Goal: Task Accomplishment & Management: Use online tool/utility

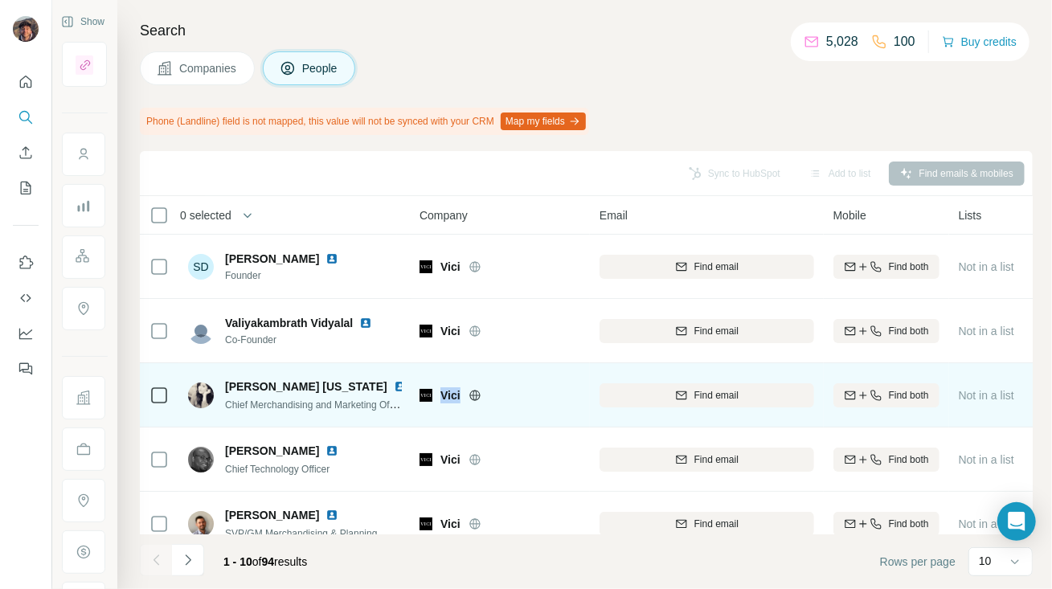
scroll to position [107, 0]
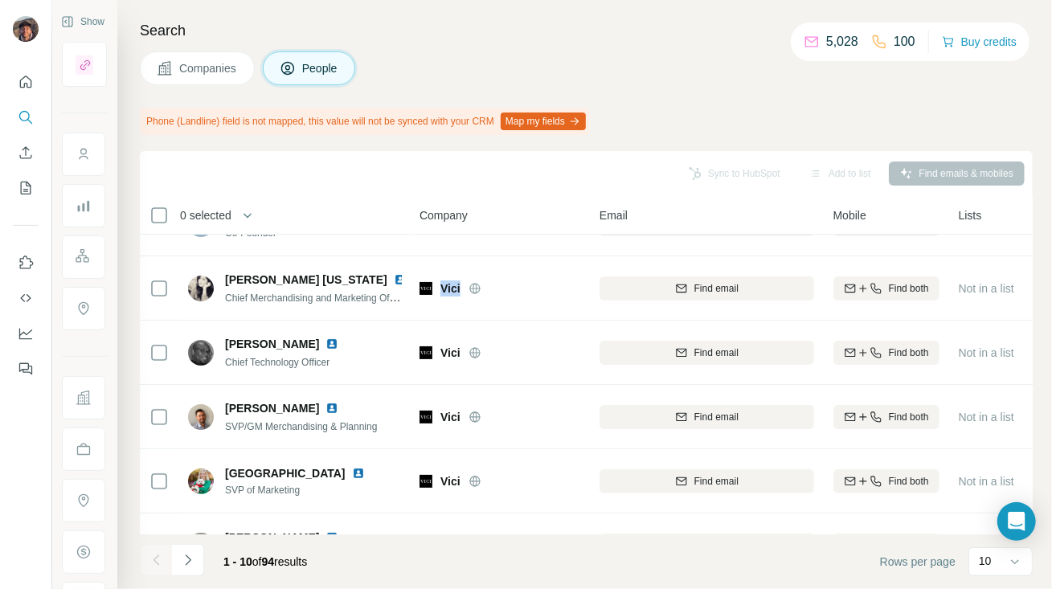
click at [219, 79] on button "Companies" at bounding box center [197, 68] width 115 height 34
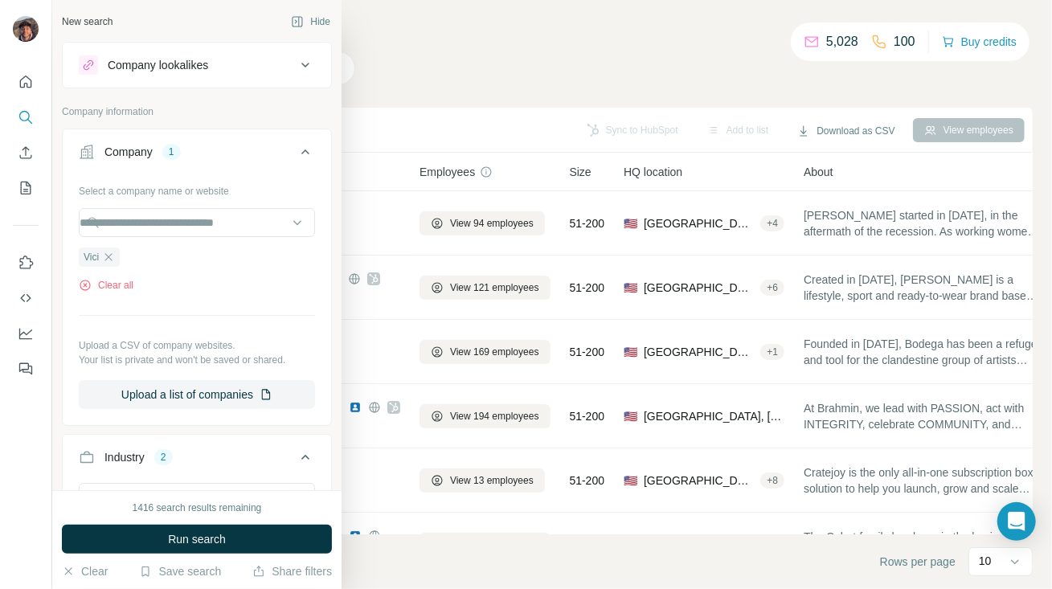
click at [88, 154] on button "Company 1" at bounding box center [197, 155] width 268 height 45
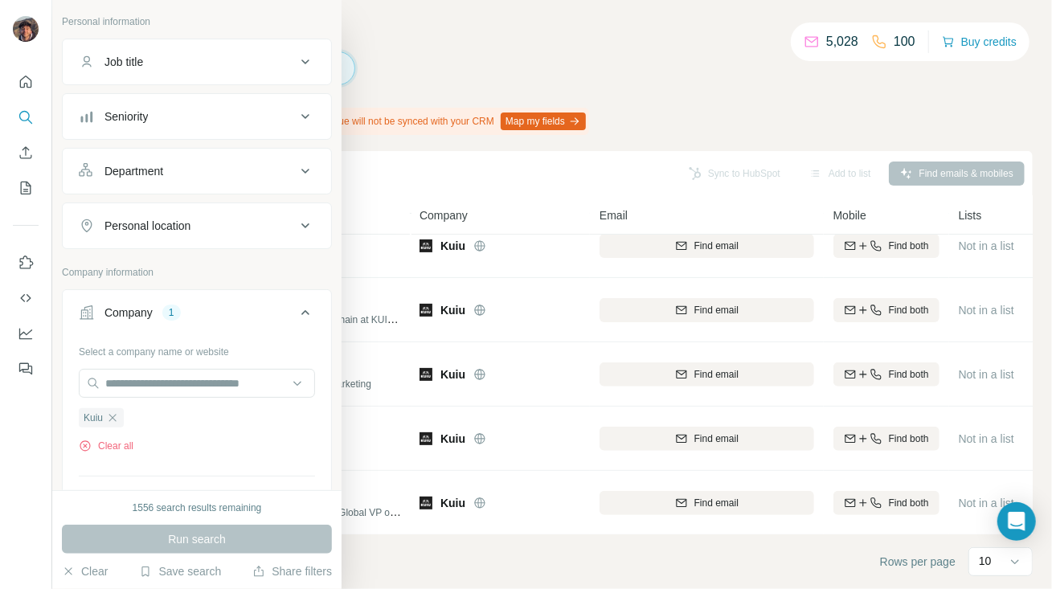
scroll to position [214, 0]
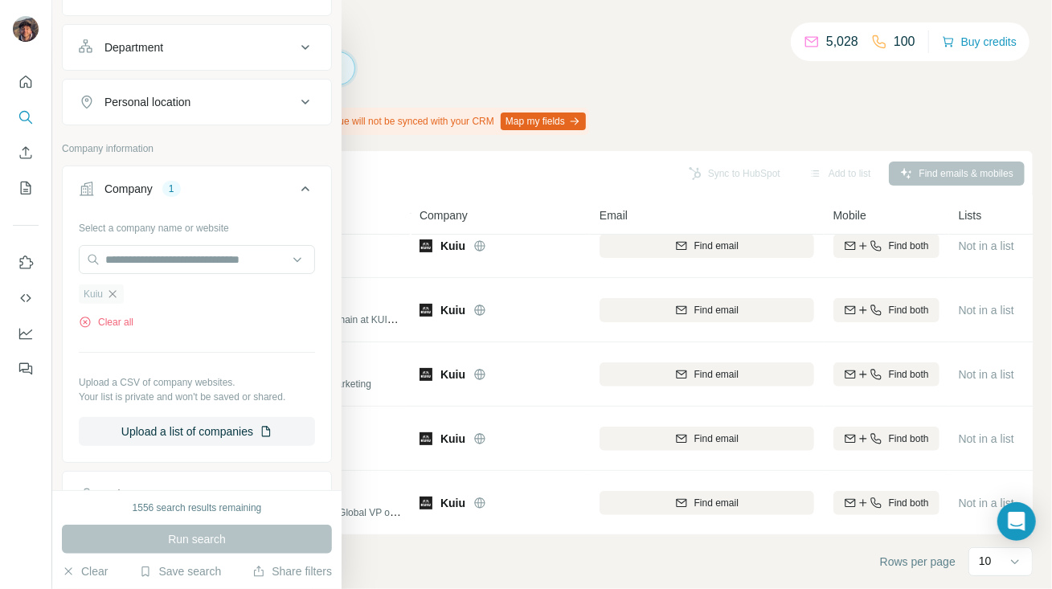
click at [114, 293] on icon "button" at bounding box center [112, 294] width 13 height 13
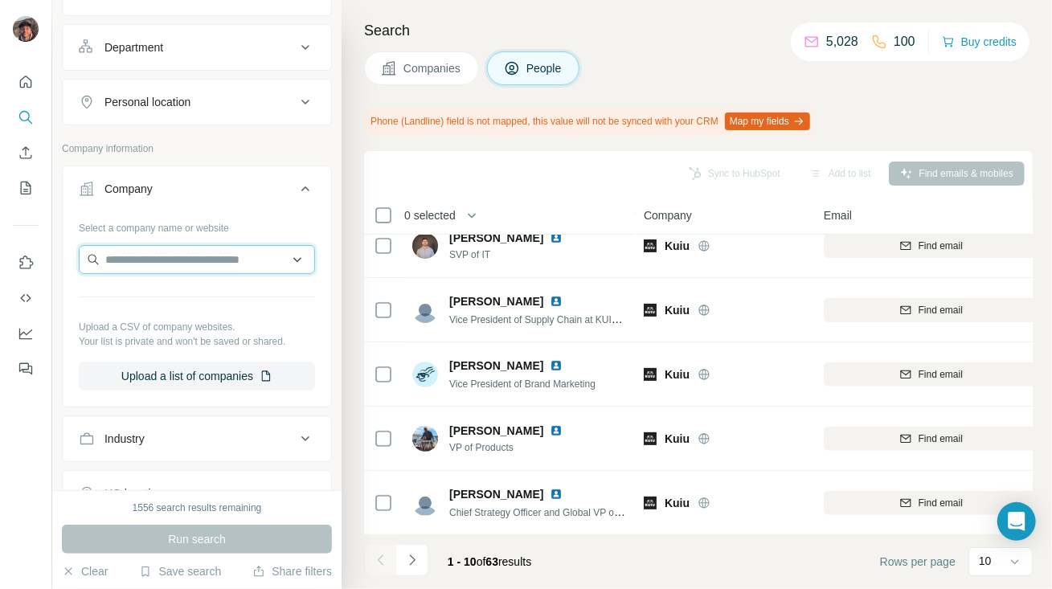
click at [137, 256] on input "text" at bounding box center [197, 259] width 236 height 29
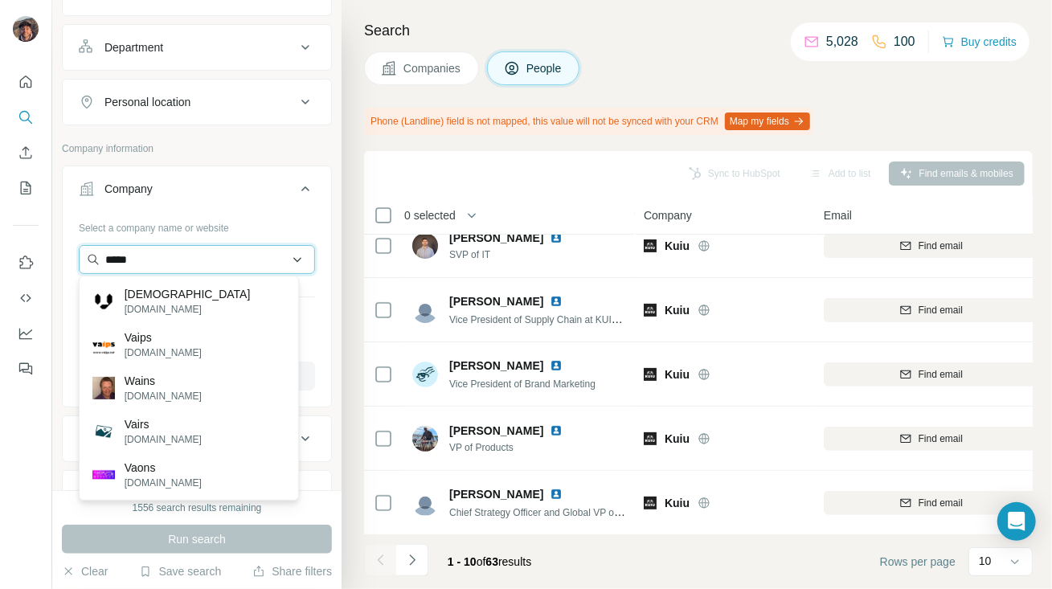
click at [195, 248] on input "*****" at bounding box center [197, 259] width 236 height 29
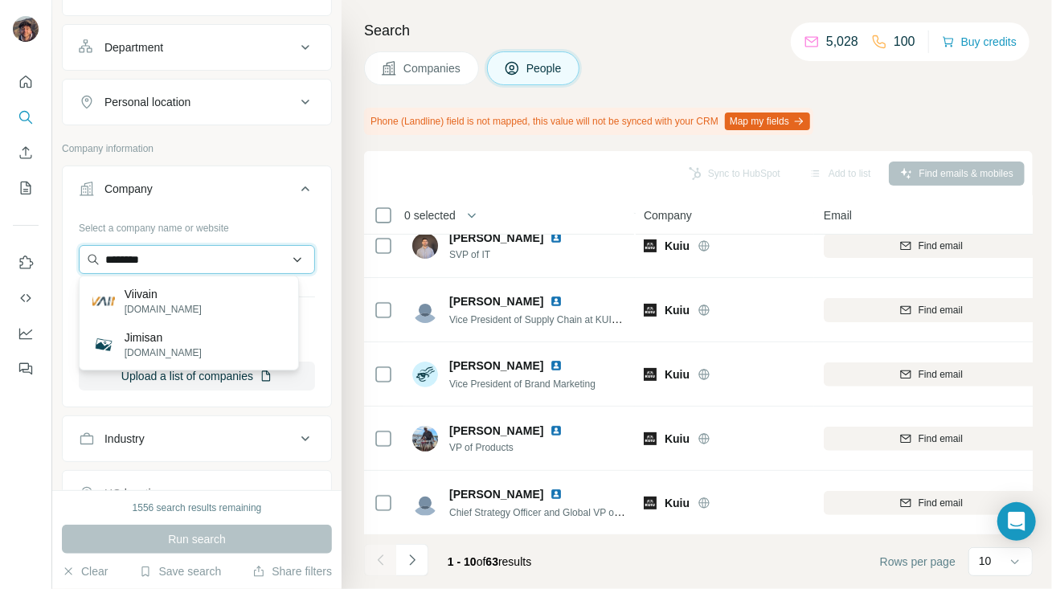
click at [272, 252] on input "********" at bounding box center [197, 259] width 236 height 29
paste input "**********"
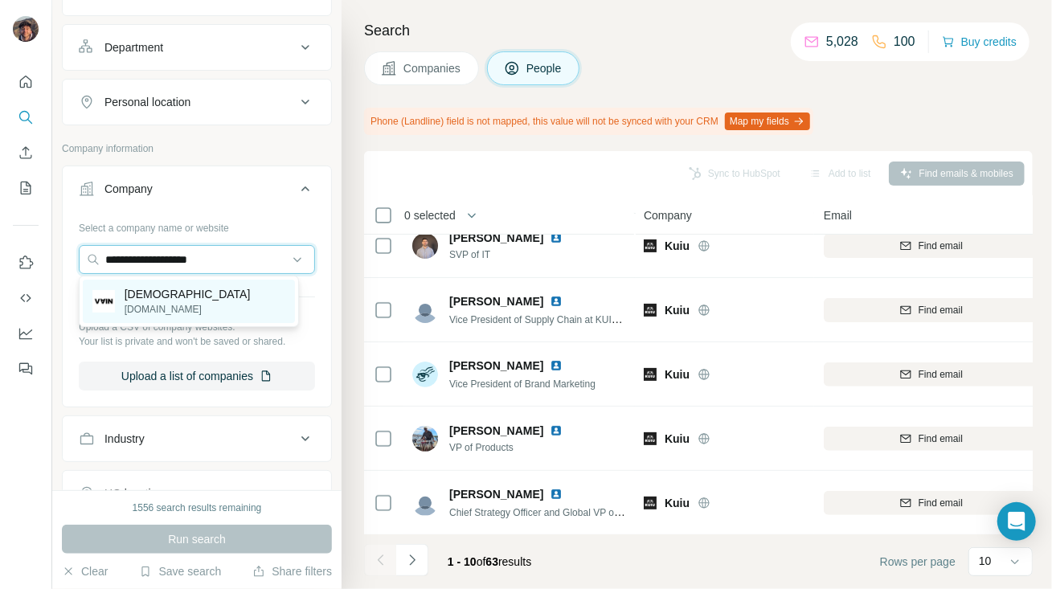
type input "**********"
click at [217, 309] on div "[PERSON_NAME][DOMAIN_NAME]" at bounding box center [189, 301] width 212 height 43
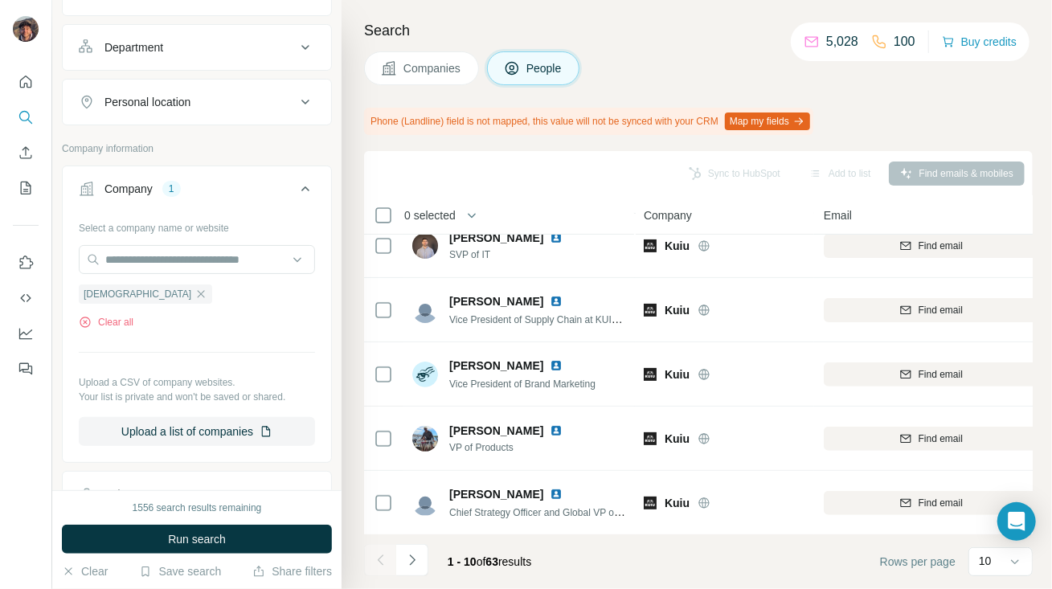
click at [206, 523] on div "1556 search results remaining Run search Clear Save search Share filters" at bounding box center [196, 539] width 289 height 99
click at [207, 539] on span "Run search" at bounding box center [197, 539] width 58 height 16
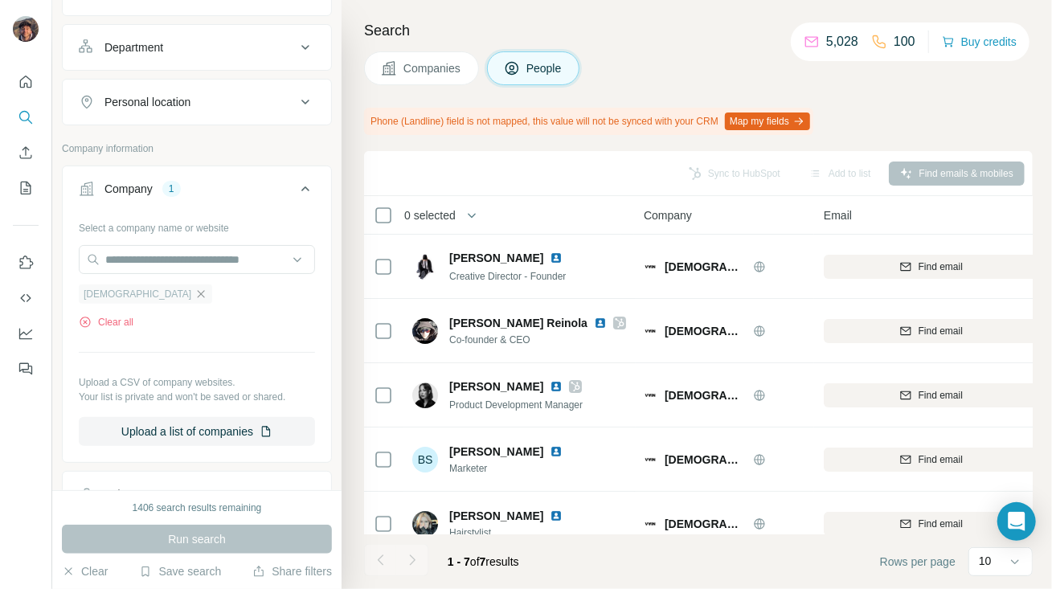
click at [195, 297] on icon "button" at bounding box center [201, 294] width 13 height 13
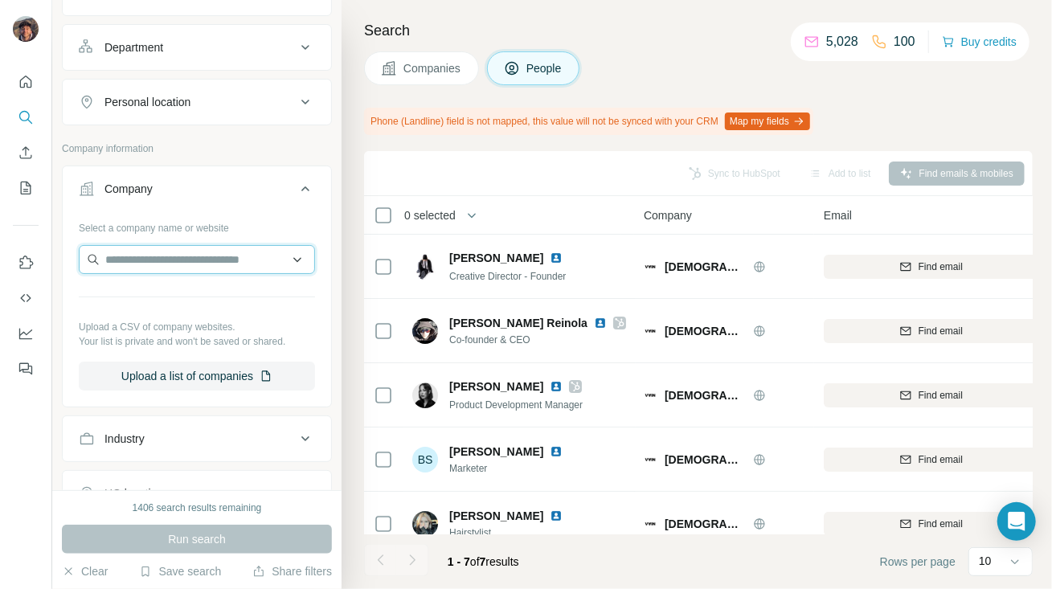
click at [147, 256] on input "text" at bounding box center [197, 259] width 236 height 29
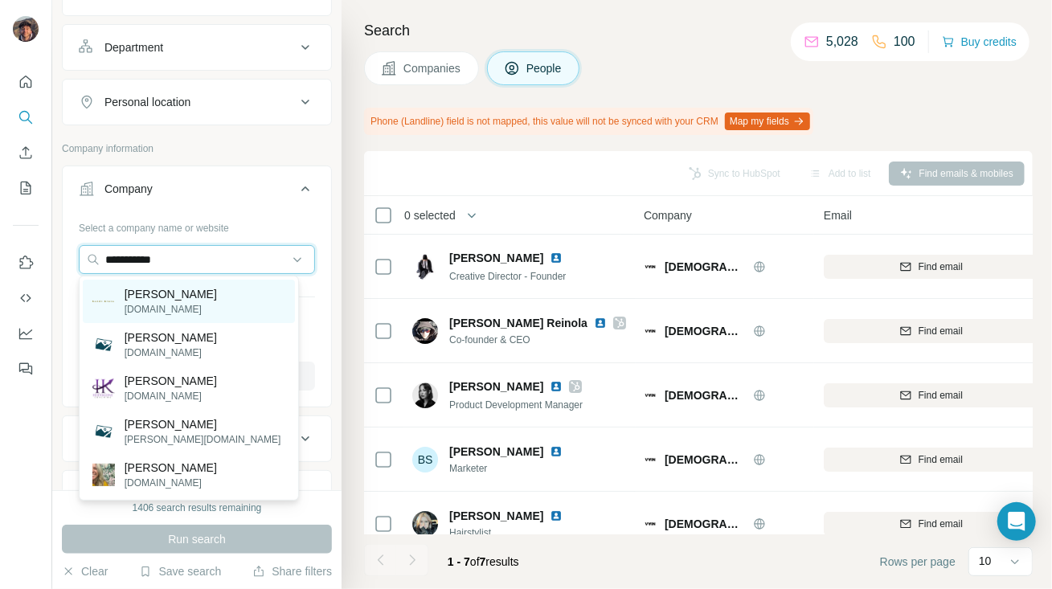
type input "**********"
click at [161, 310] on p "[DOMAIN_NAME]" at bounding box center [171, 309] width 92 height 14
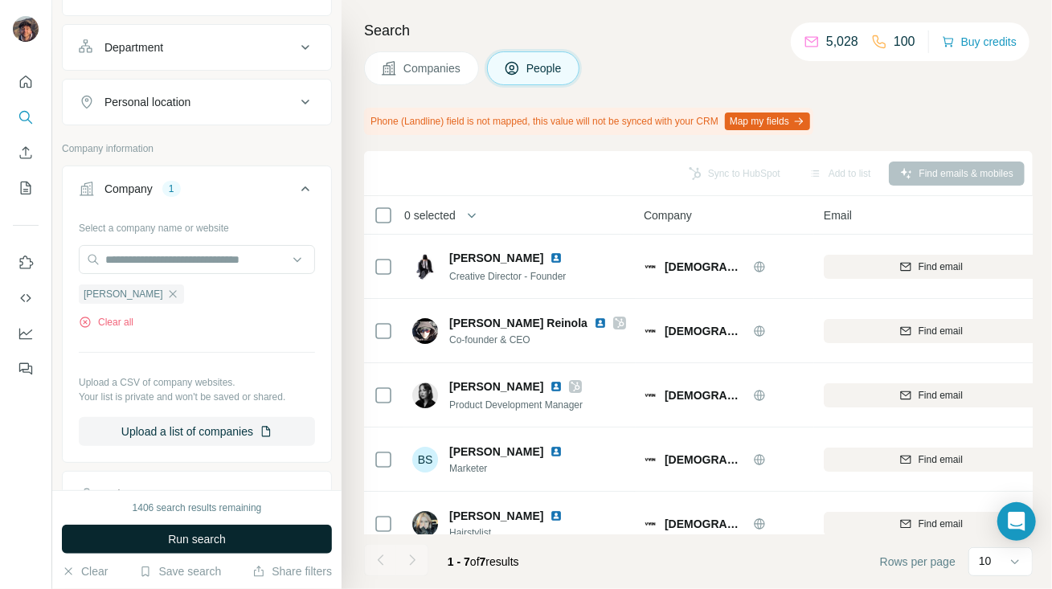
click at [241, 536] on button "Run search" at bounding box center [197, 539] width 270 height 29
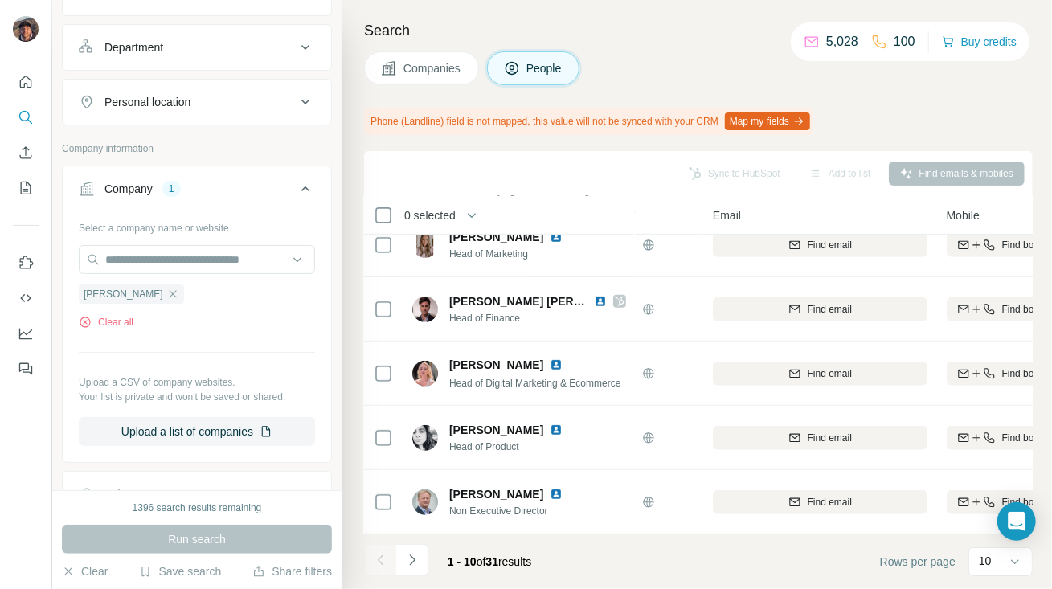
scroll to position [353, 135]
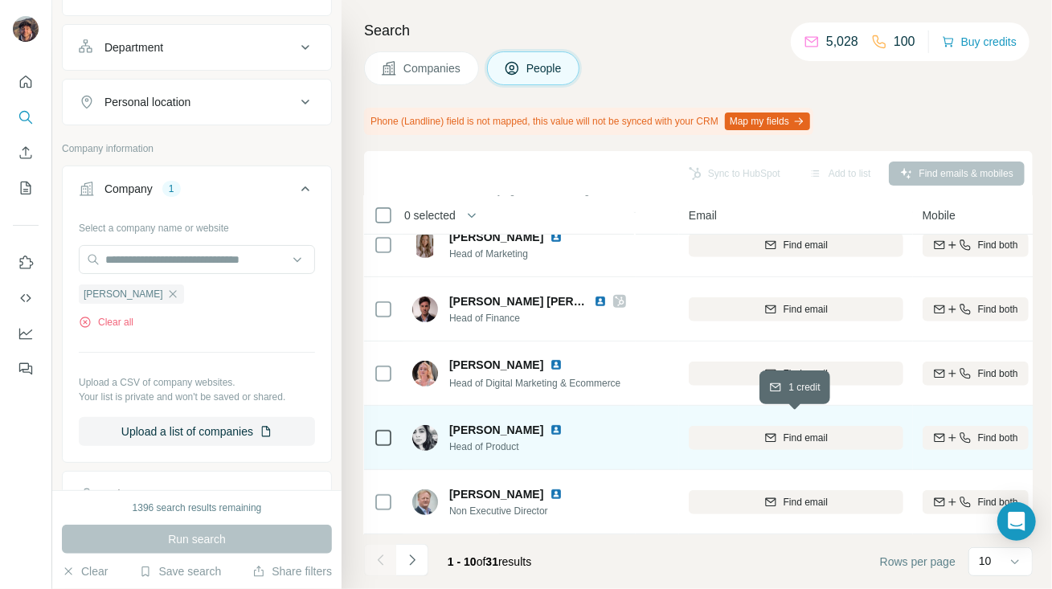
click at [757, 431] on div "Find email" at bounding box center [796, 438] width 215 height 14
click at [420, 551] on button "Navigate to next page" at bounding box center [412, 560] width 32 height 32
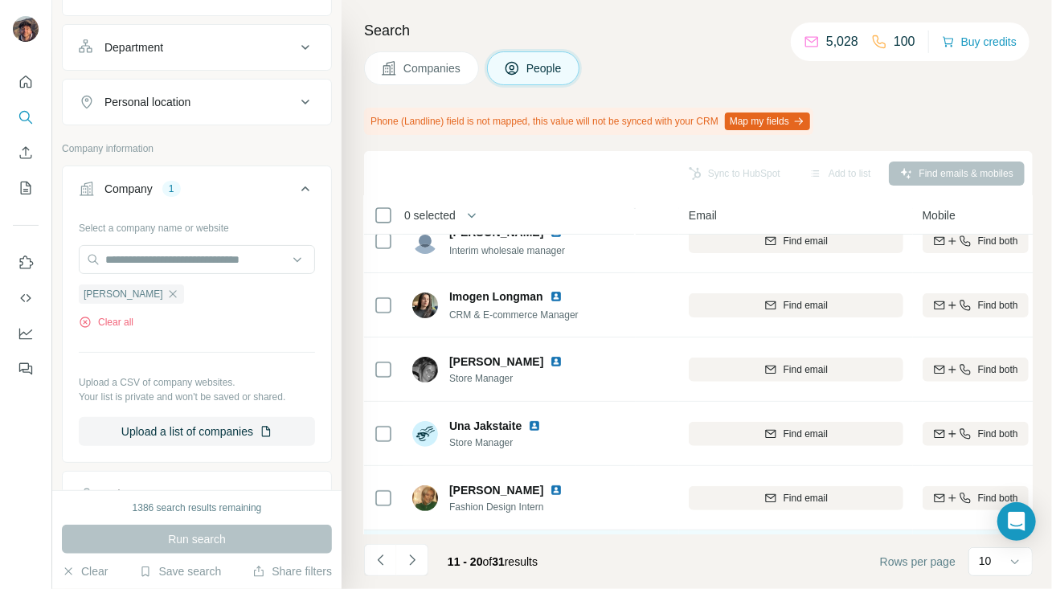
scroll to position [138, 135]
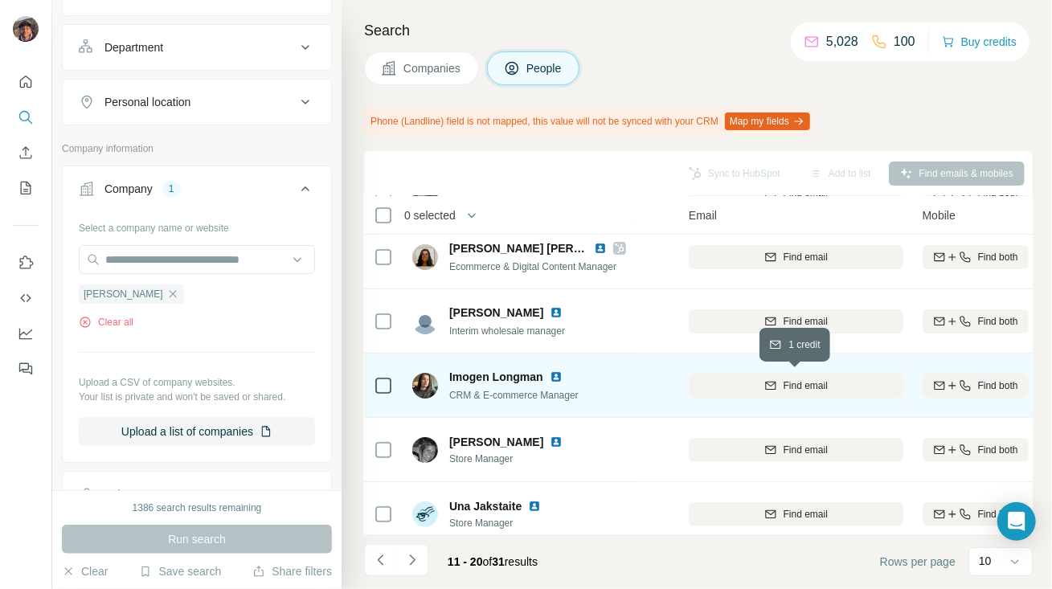
click at [765, 387] on icon "button" at bounding box center [770, 385] width 13 height 13
click at [392, 387] on icon at bounding box center [383, 385] width 19 height 19
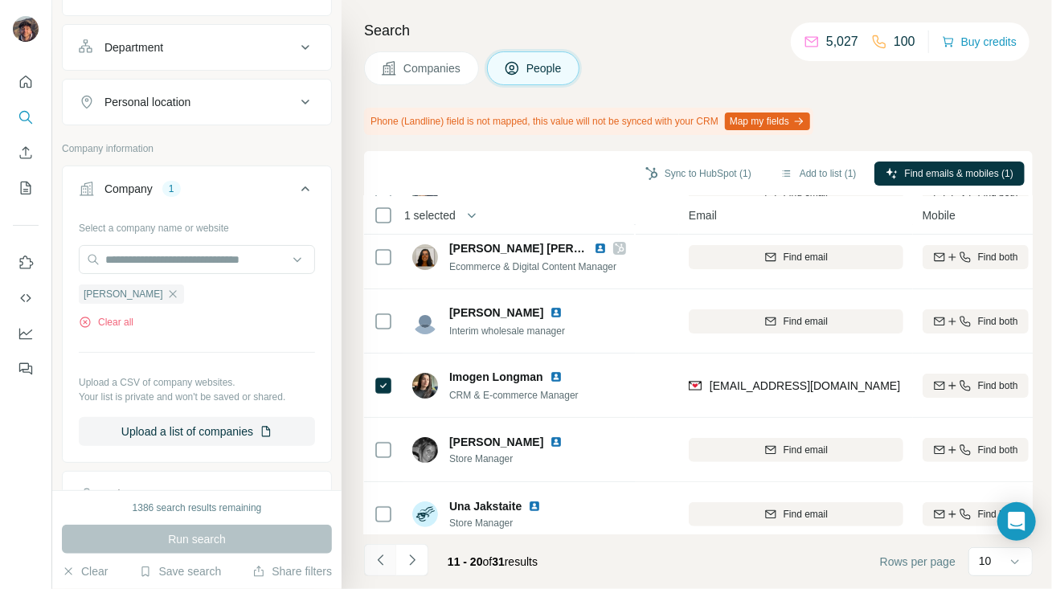
click at [384, 549] on button "Navigate to previous page" at bounding box center [380, 560] width 32 height 32
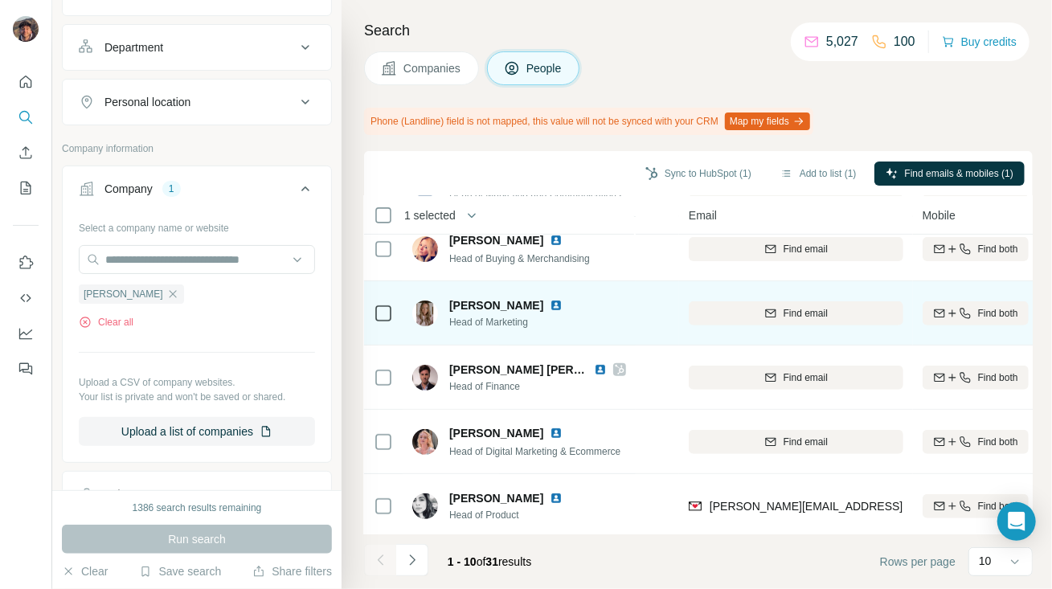
scroll to position [353, 135]
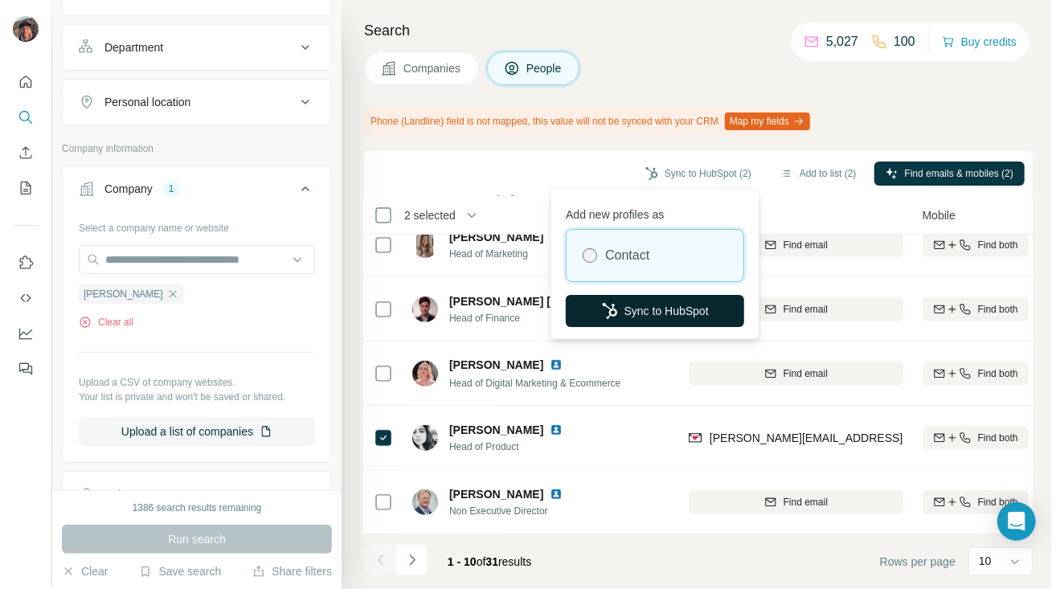
click at [667, 303] on button "Sync to HubSpot" at bounding box center [655, 311] width 178 height 32
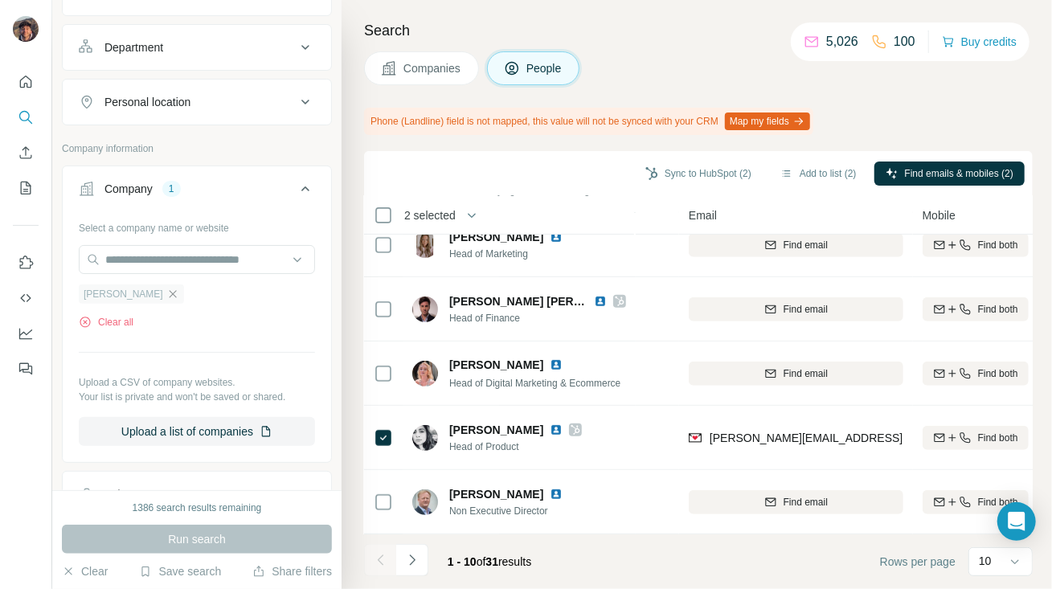
click at [166, 296] on icon "button" at bounding box center [172, 294] width 13 height 13
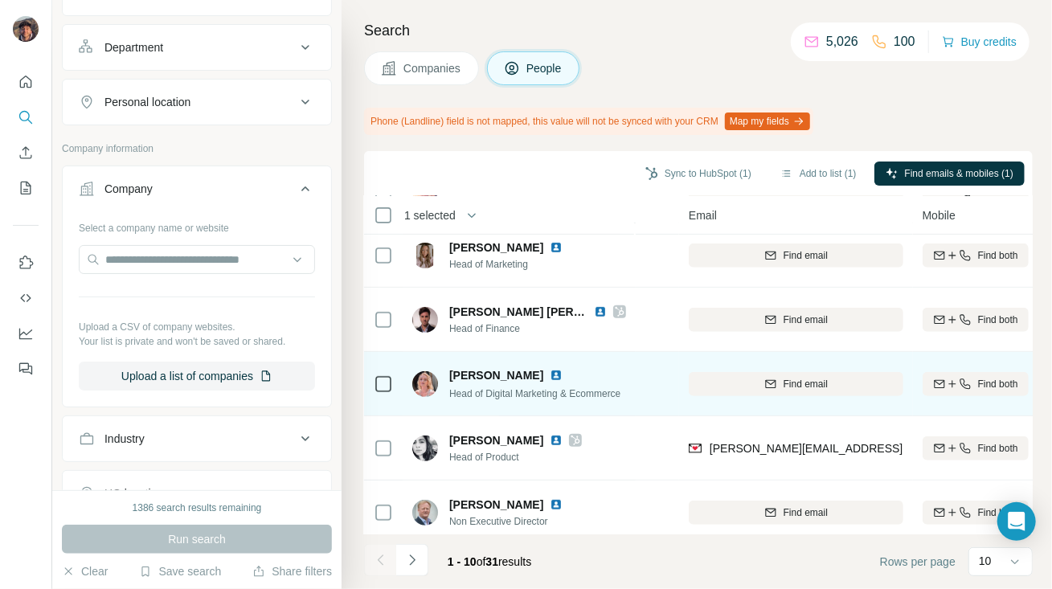
scroll to position [353, 135]
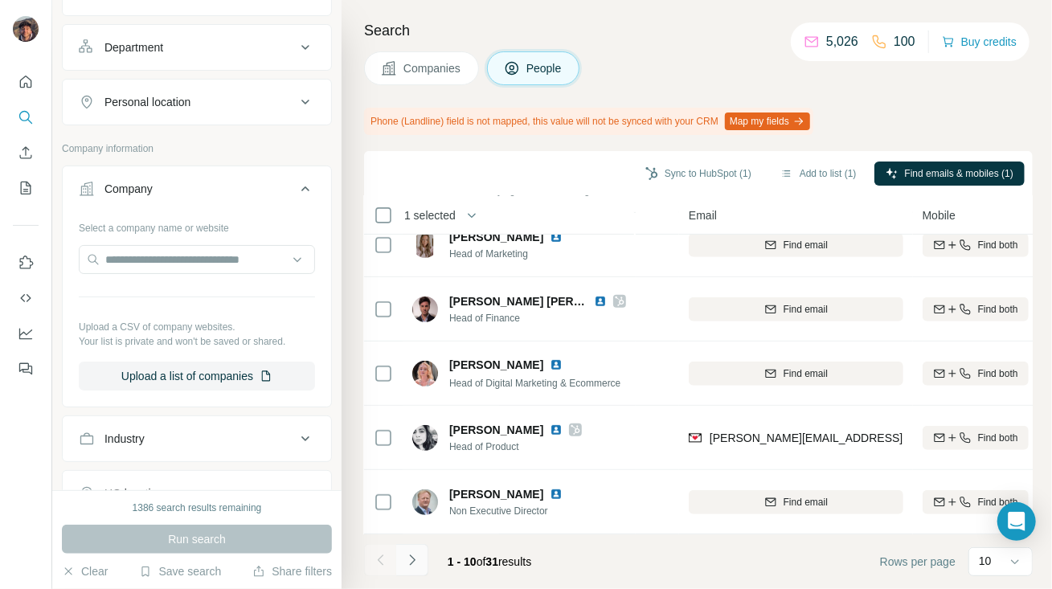
click at [427, 560] on button "Navigate to next page" at bounding box center [412, 560] width 32 height 32
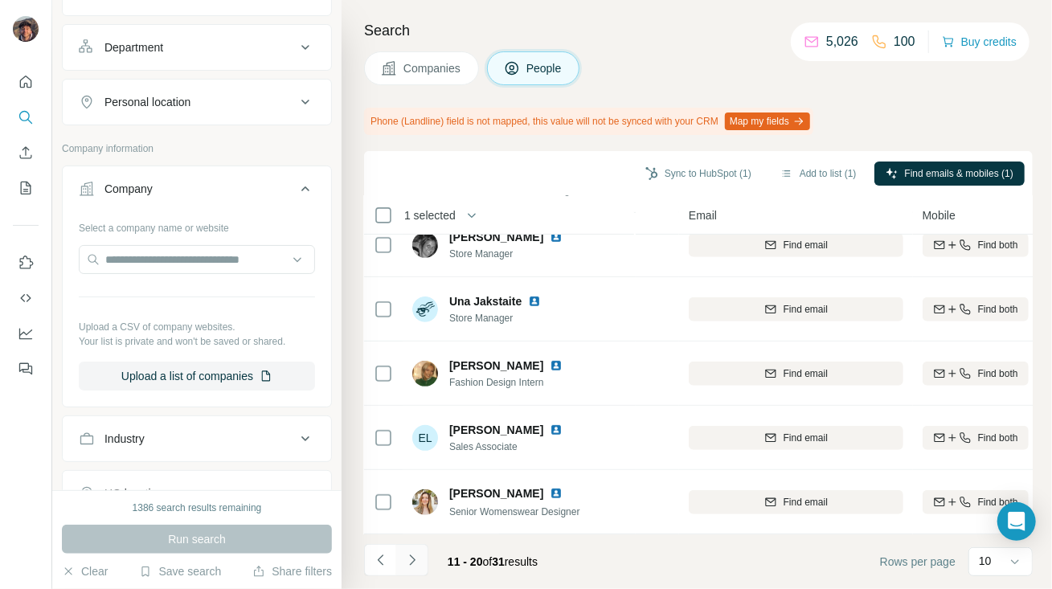
click at [408, 555] on icon "Navigate to next page" at bounding box center [412, 560] width 16 height 16
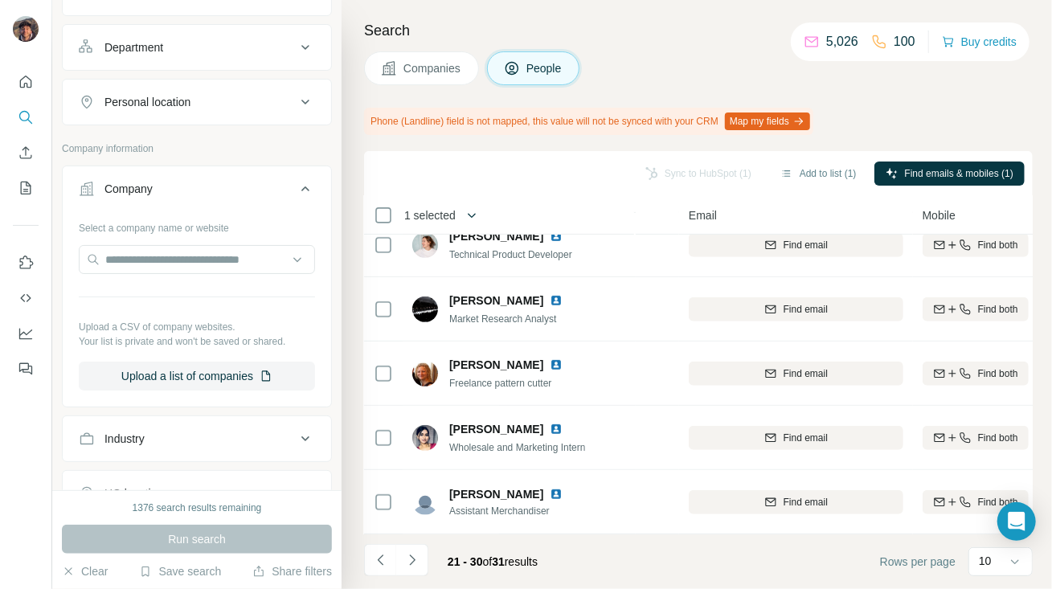
click at [464, 217] on button "button" at bounding box center [472, 215] width 32 height 32
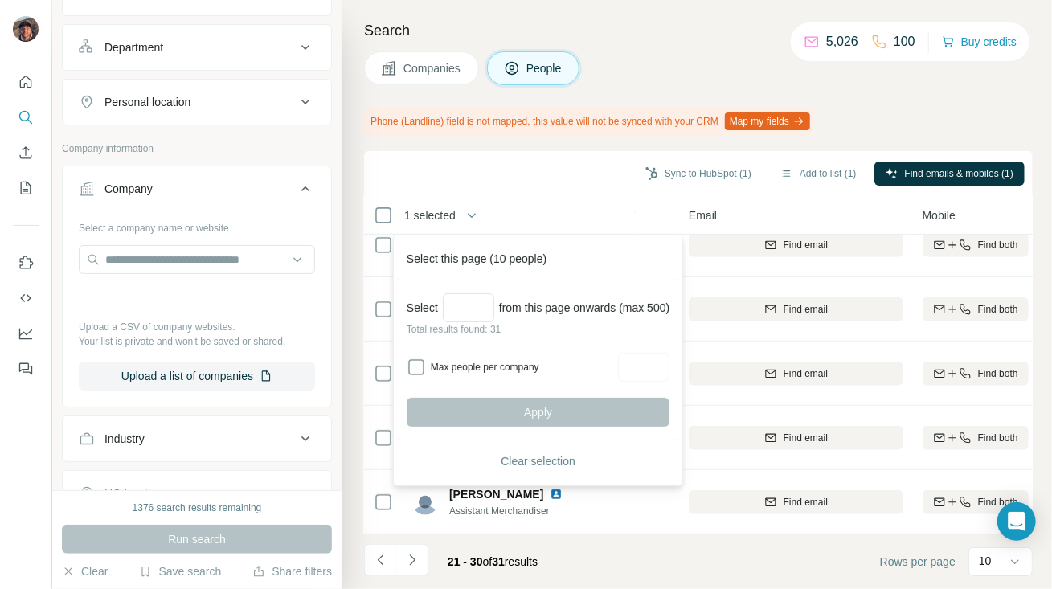
click at [395, 59] on button "Companies" at bounding box center [421, 68] width 115 height 34
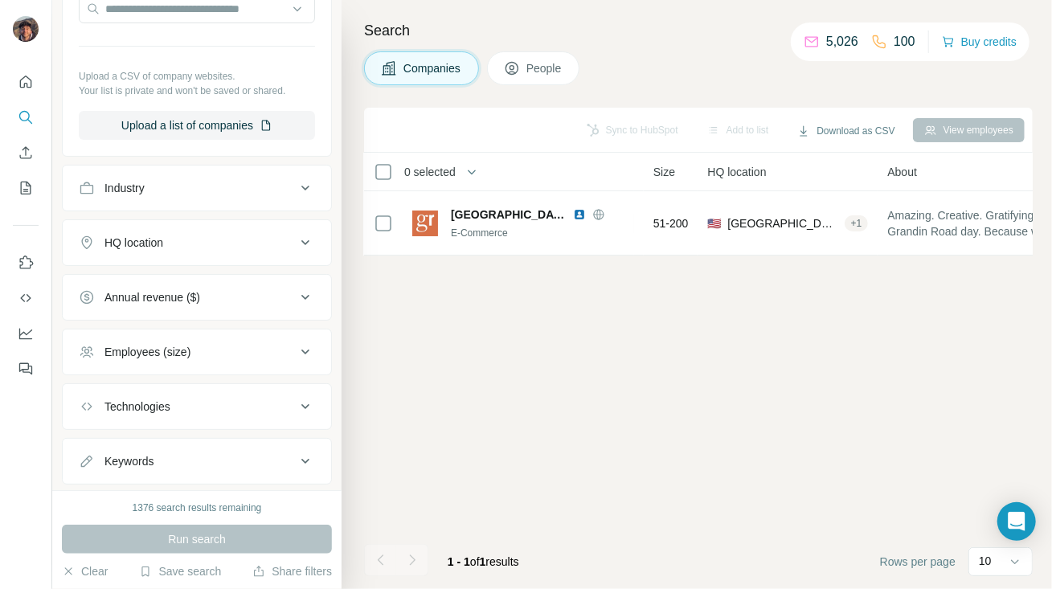
scroll to position [0, 135]
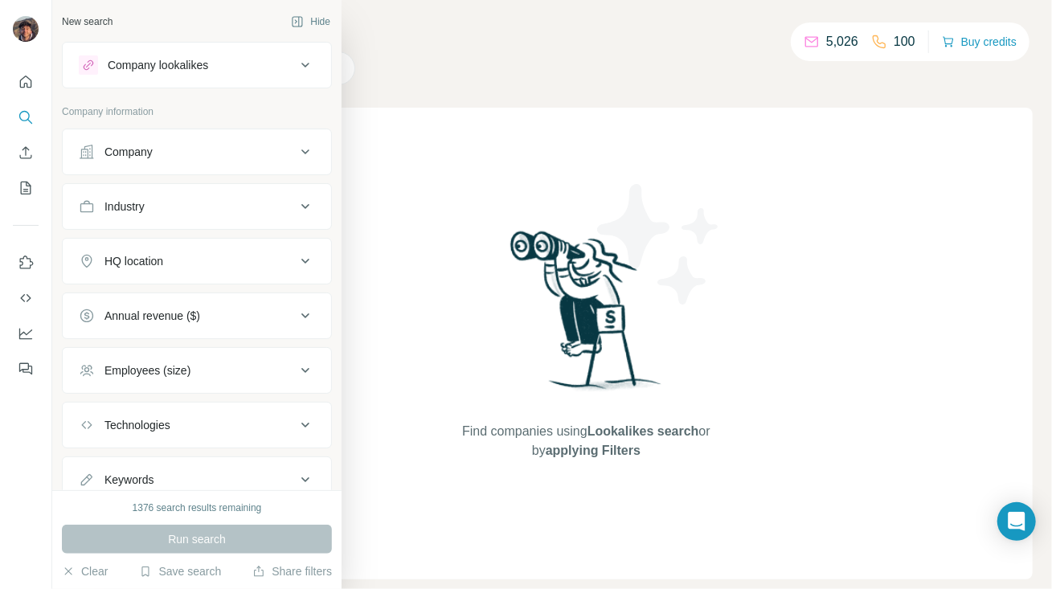
click at [132, 147] on div "Company" at bounding box center [128, 152] width 48 height 16
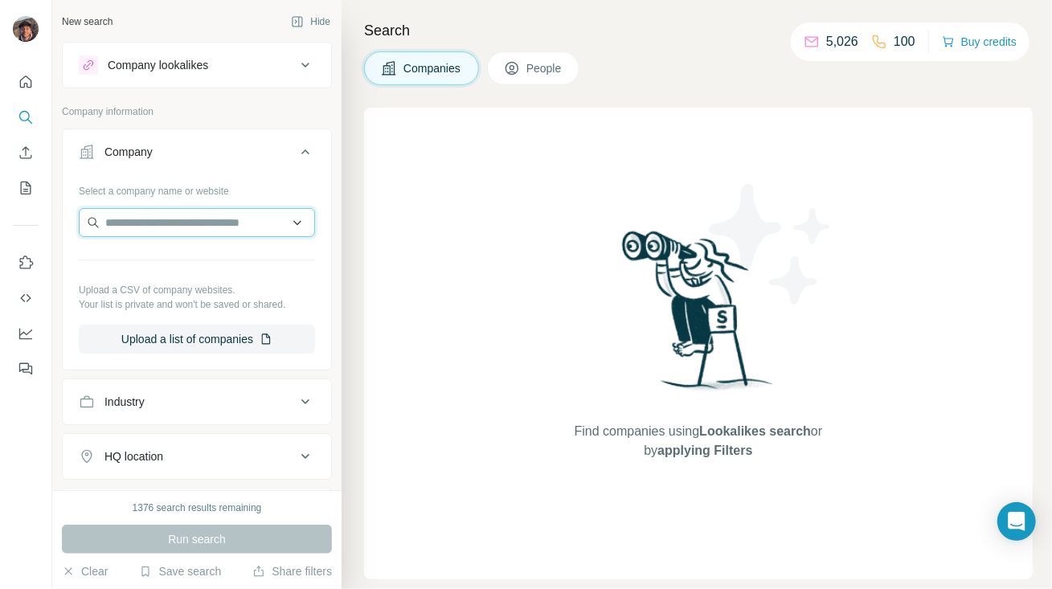
click at [164, 228] on input "text" at bounding box center [197, 222] width 236 height 29
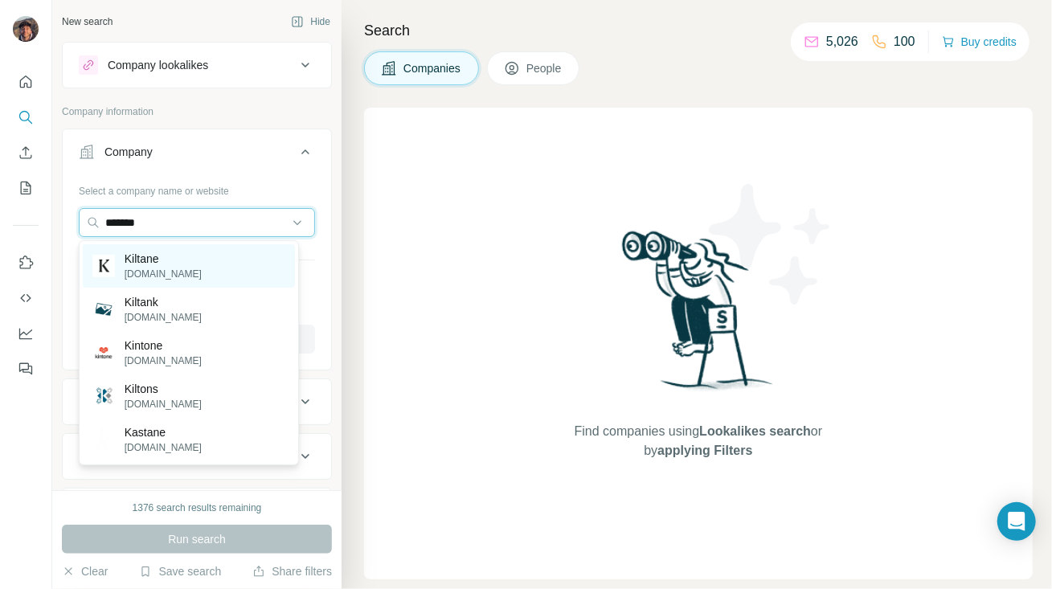
type input "*******"
click at [200, 277] on div "Kiltane kiltane.com" at bounding box center [189, 265] width 212 height 43
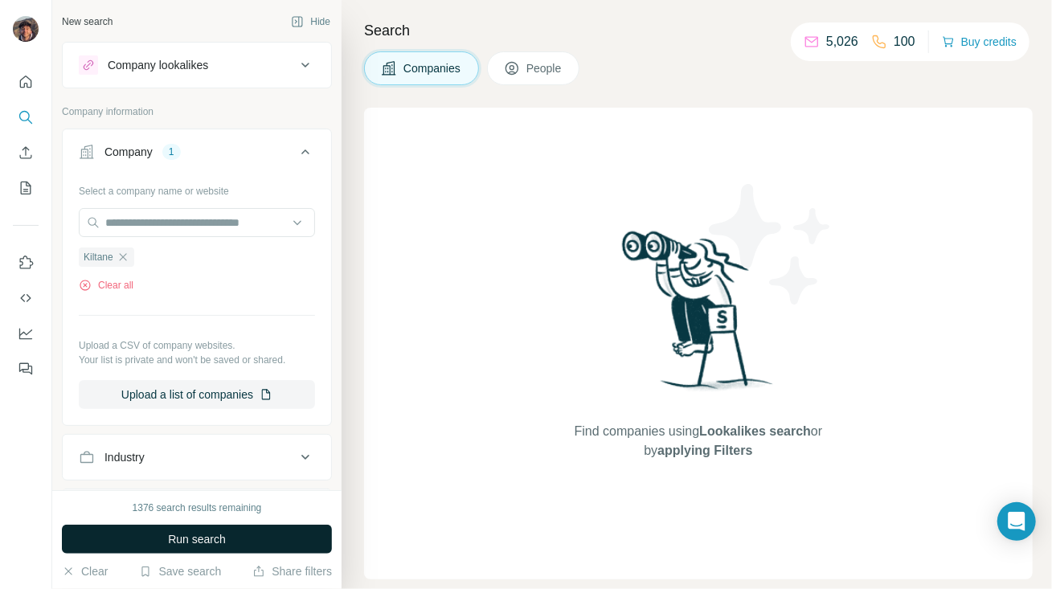
click at [224, 550] on button "Run search" at bounding box center [197, 539] width 270 height 29
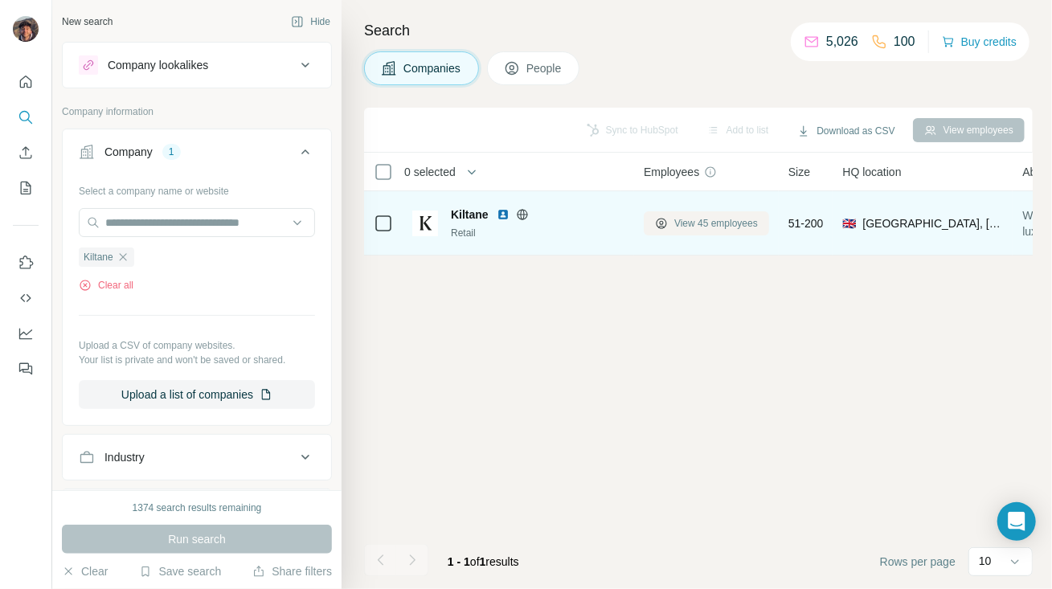
click at [686, 228] on span "View 45 employees" at bounding box center [716, 223] width 84 height 14
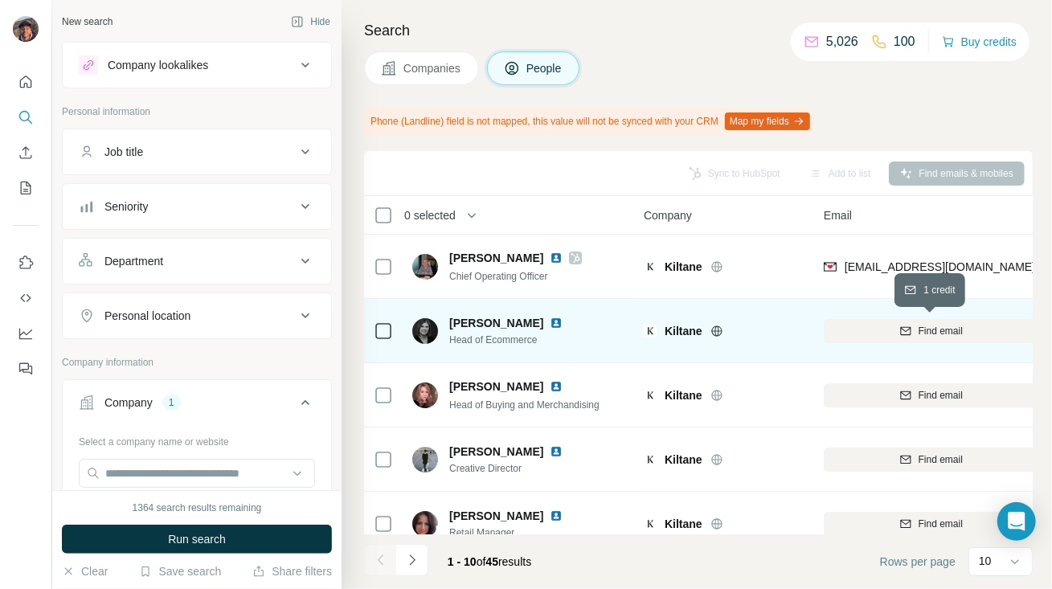
click at [886, 328] on div "Find email" at bounding box center [931, 331] width 215 height 14
click at [401, 551] on button "Navigate to next page" at bounding box center [412, 560] width 32 height 32
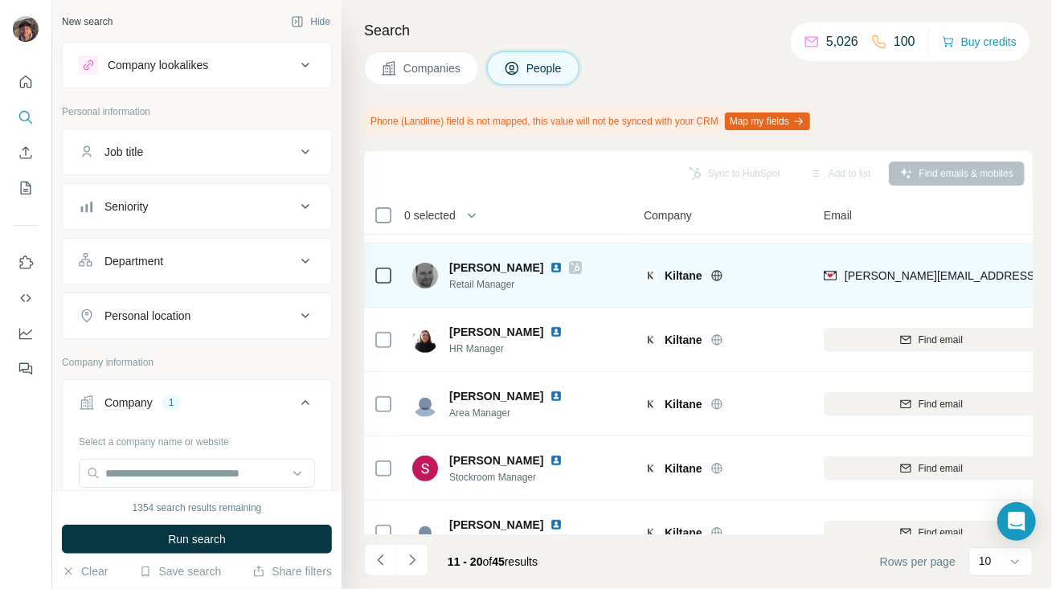
scroll to position [353, 0]
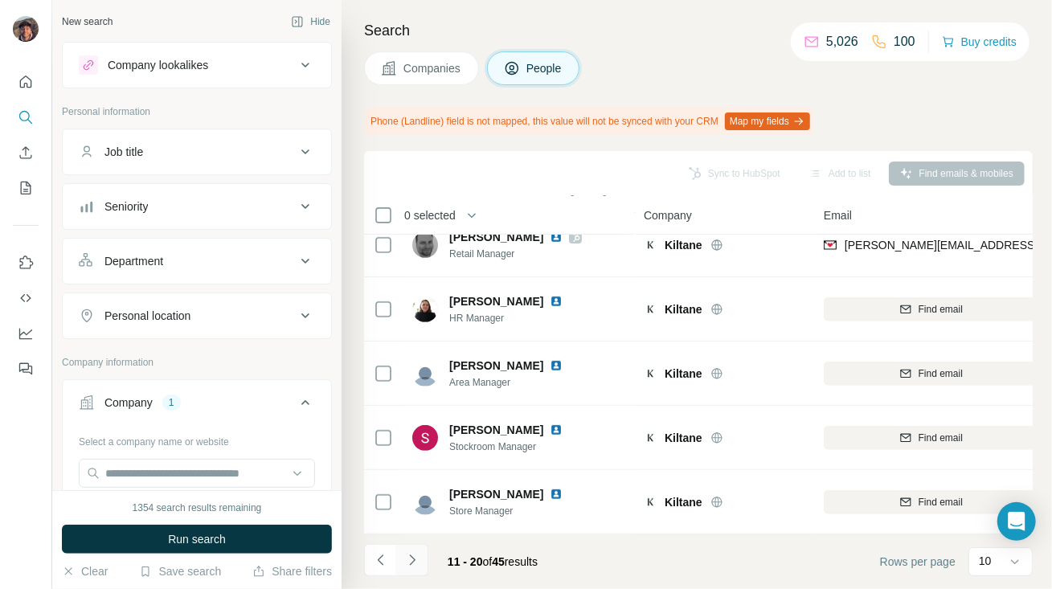
click at [406, 559] on icon "Navigate to next page" at bounding box center [412, 560] width 16 height 16
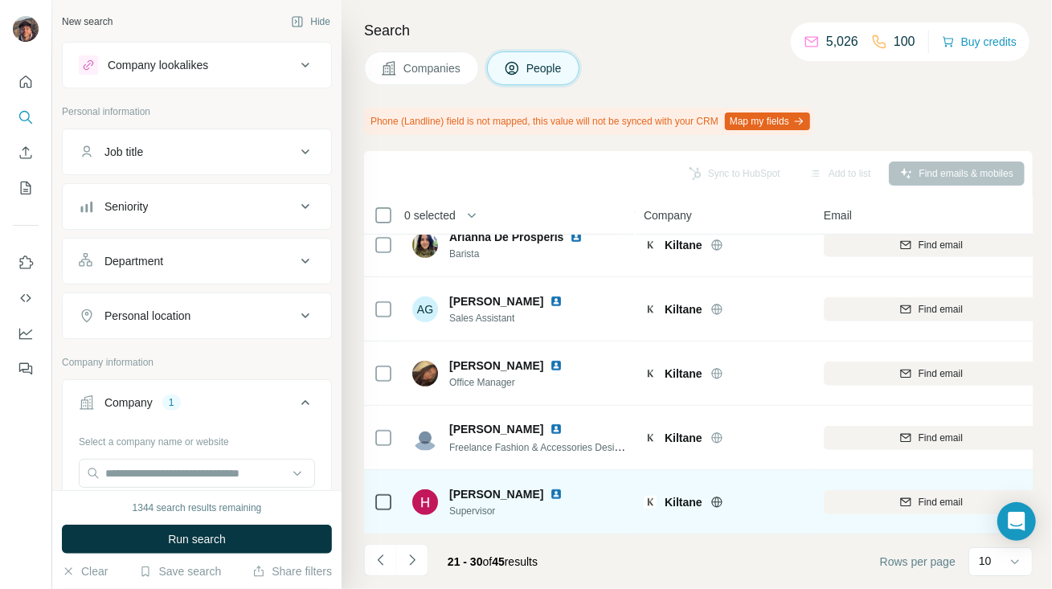
scroll to position [0, 0]
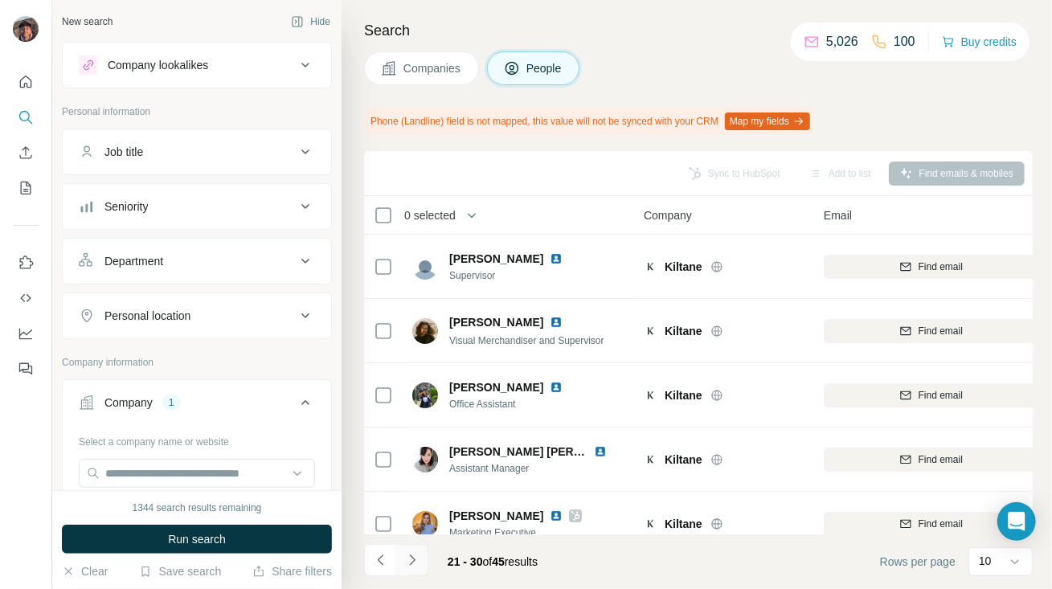
click at [412, 563] on icon "Navigate to next page" at bounding box center [412, 560] width 6 height 10
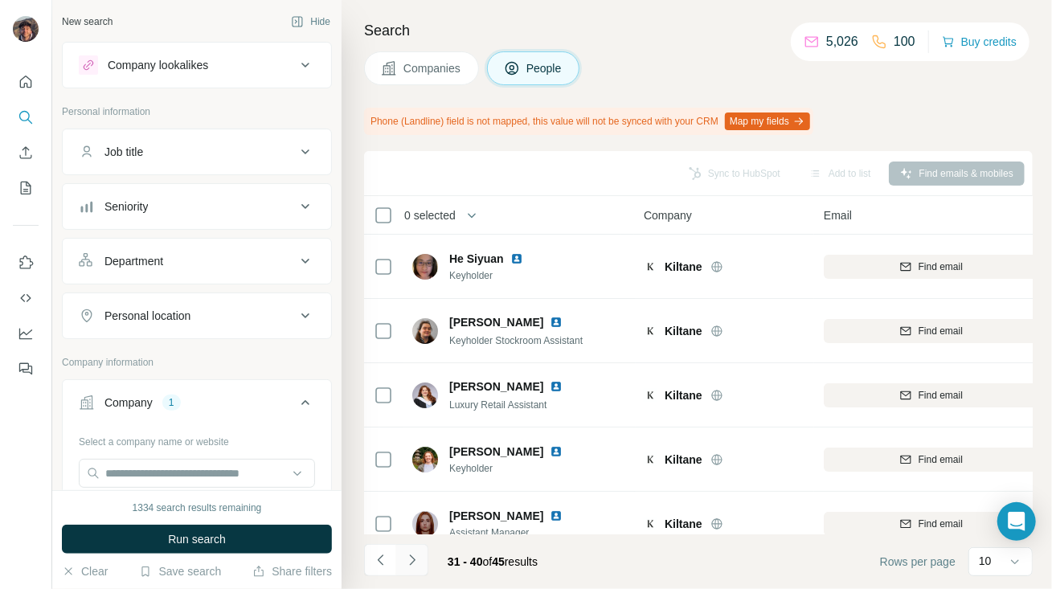
click at [412, 563] on icon "Navigate to next page" at bounding box center [412, 560] width 6 height 10
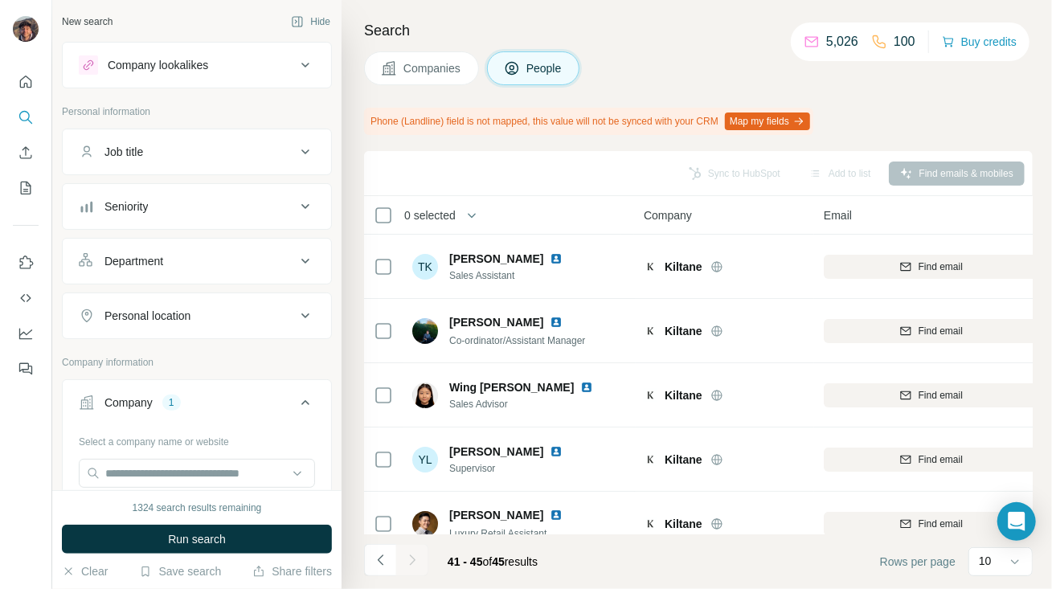
drag, startPoint x: 611, startPoint y: 82, endPoint x: 545, endPoint y: 106, distance: 70.2
click at [545, 106] on div "Search Companies People Phone (Landline) field is not mapped, this value will n…" at bounding box center [697, 294] width 711 height 589
click at [387, 555] on icon "Navigate to previous page" at bounding box center [381, 560] width 16 height 16
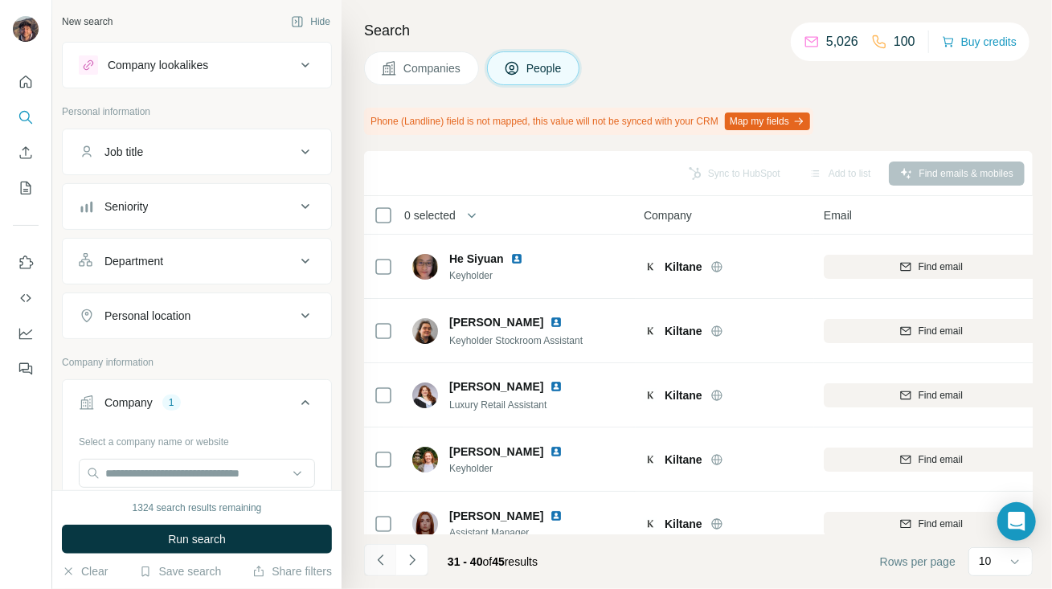
click at [387, 555] on icon "Navigate to previous page" at bounding box center [381, 560] width 16 height 16
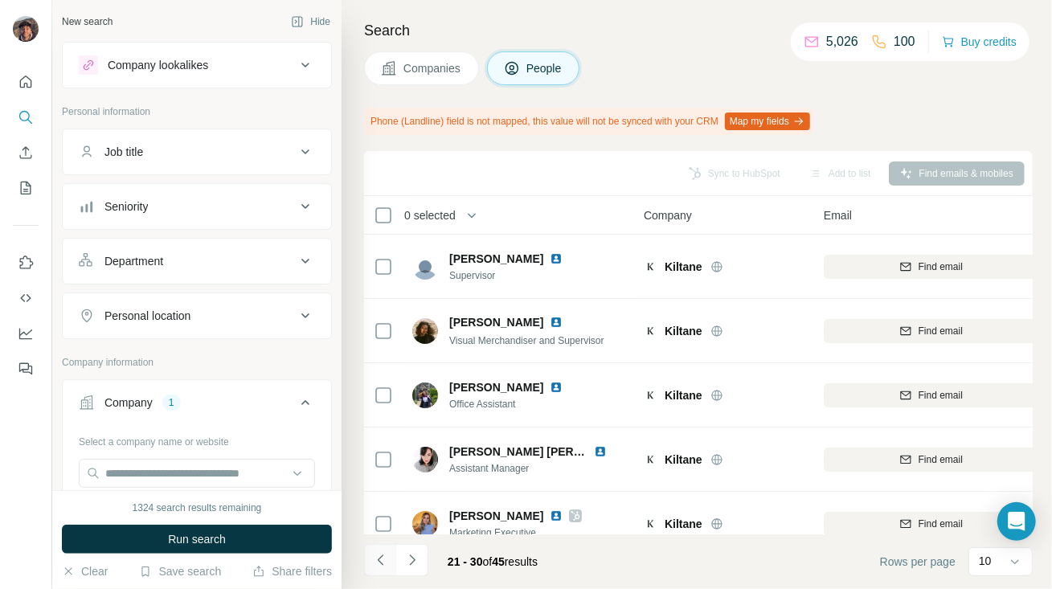
click at [387, 555] on icon "Navigate to previous page" at bounding box center [381, 560] width 16 height 16
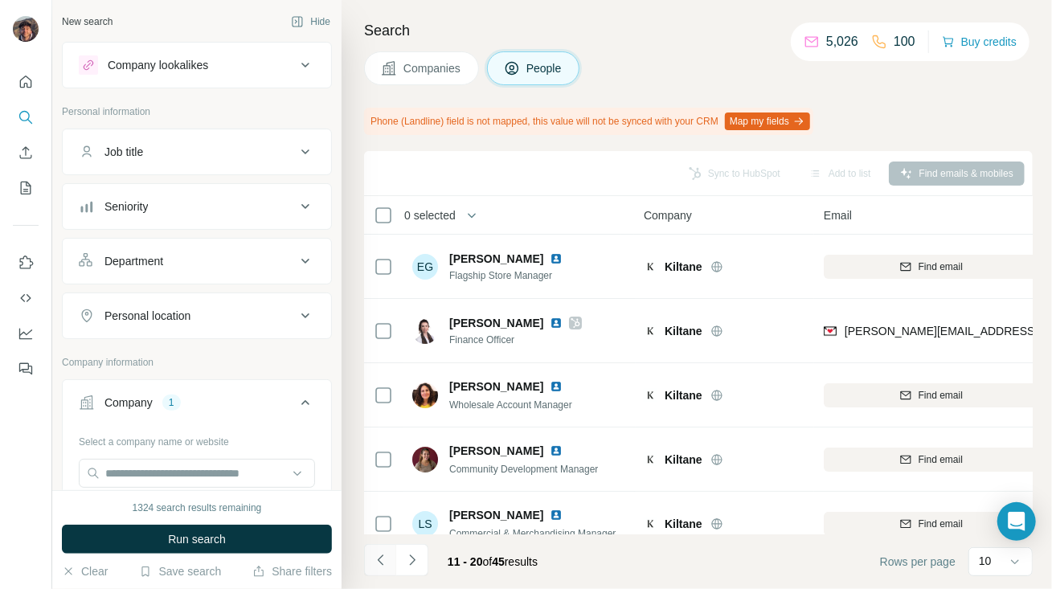
click at [387, 555] on icon "Navigate to previous page" at bounding box center [381, 560] width 16 height 16
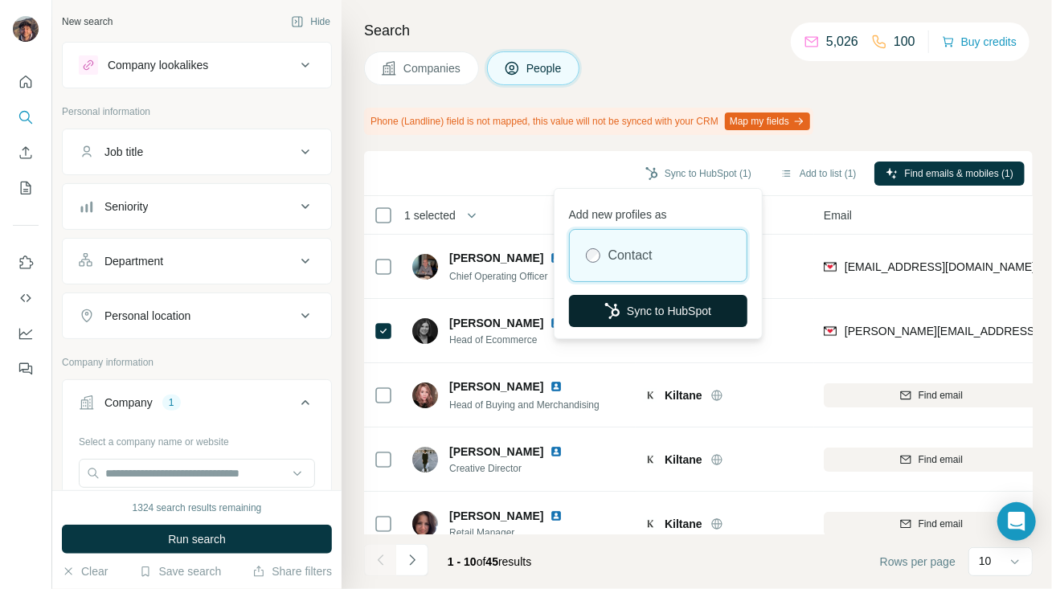
click at [690, 309] on button "Sync to HubSpot" at bounding box center [658, 311] width 178 height 32
